Goal: Book appointment/travel/reservation

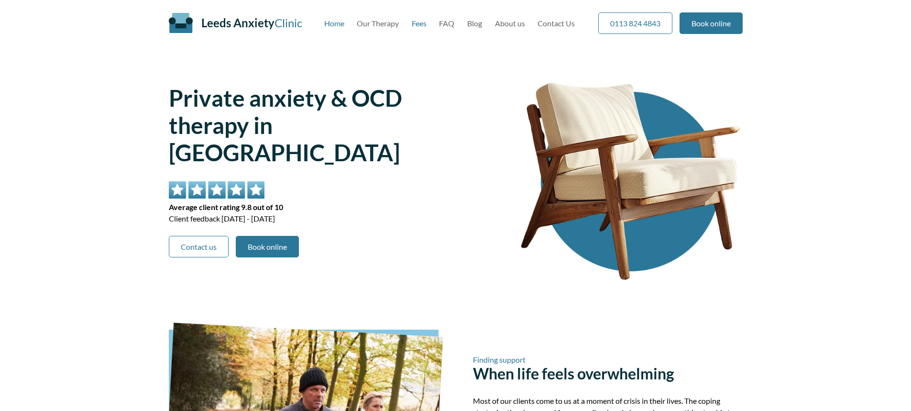
click at [419, 26] on link "Fees" at bounding box center [419, 23] width 15 height 9
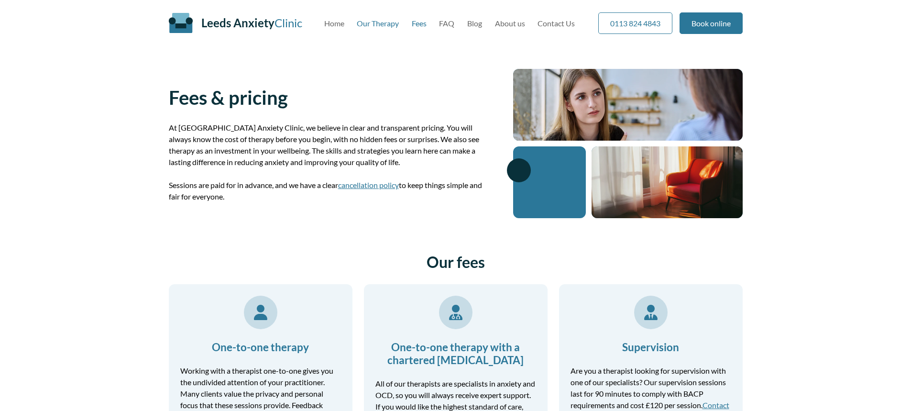
click at [373, 23] on link "Our Therapy" at bounding box center [378, 23] width 42 height 9
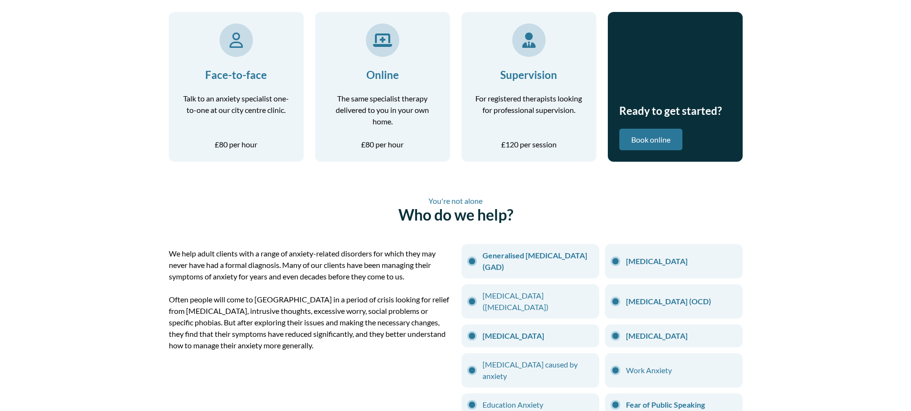
scroll to position [239, 0]
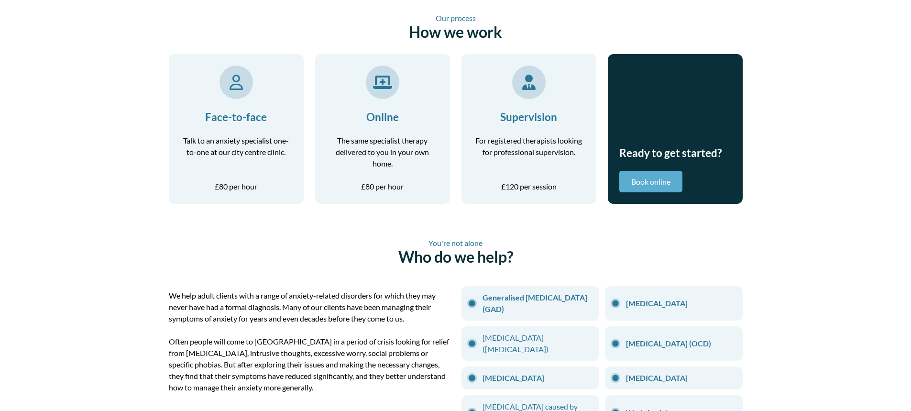
click at [647, 173] on link "Book online" at bounding box center [650, 182] width 63 height 22
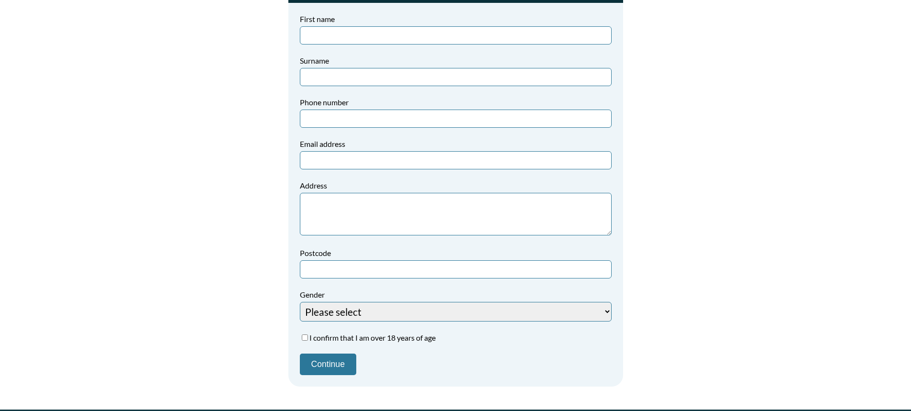
scroll to position [191, 0]
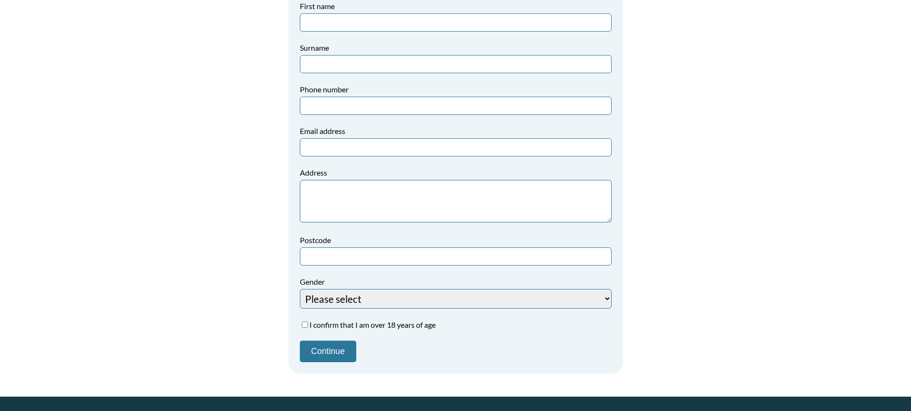
click at [348, 298] on select "Please select Female Male Unspecified Prefer not to say" at bounding box center [456, 299] width 312 height 20
select select "Male"
click at [300, 289] on select "Please select Female Male Unspecified Prefer not to say" at bounding box center [456, 299] width 312 height 20
click at [306, 324] on input "I confirm that I am over 18 years of age" at bounding box center [305, 324] width 6 height 6
checkbox input "true"
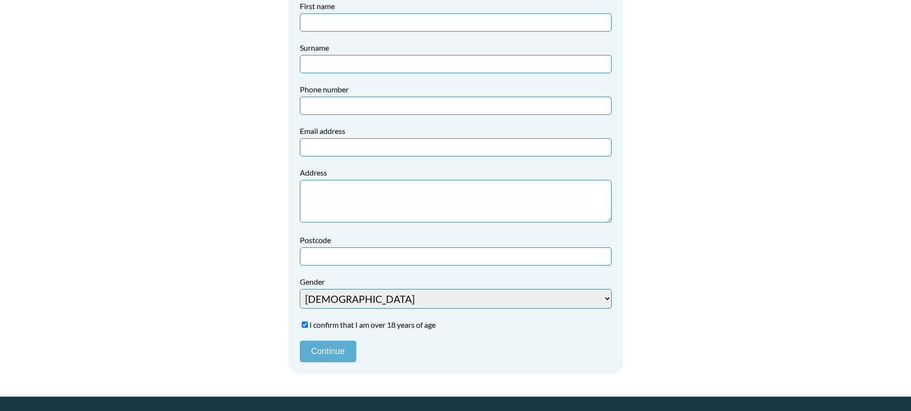
click at [325, 360] on button "Continue" at bounding box center [328, 351] width 56 height 22
